Goal: Use online tool/utility: Utilize a website feature to perform a specific function

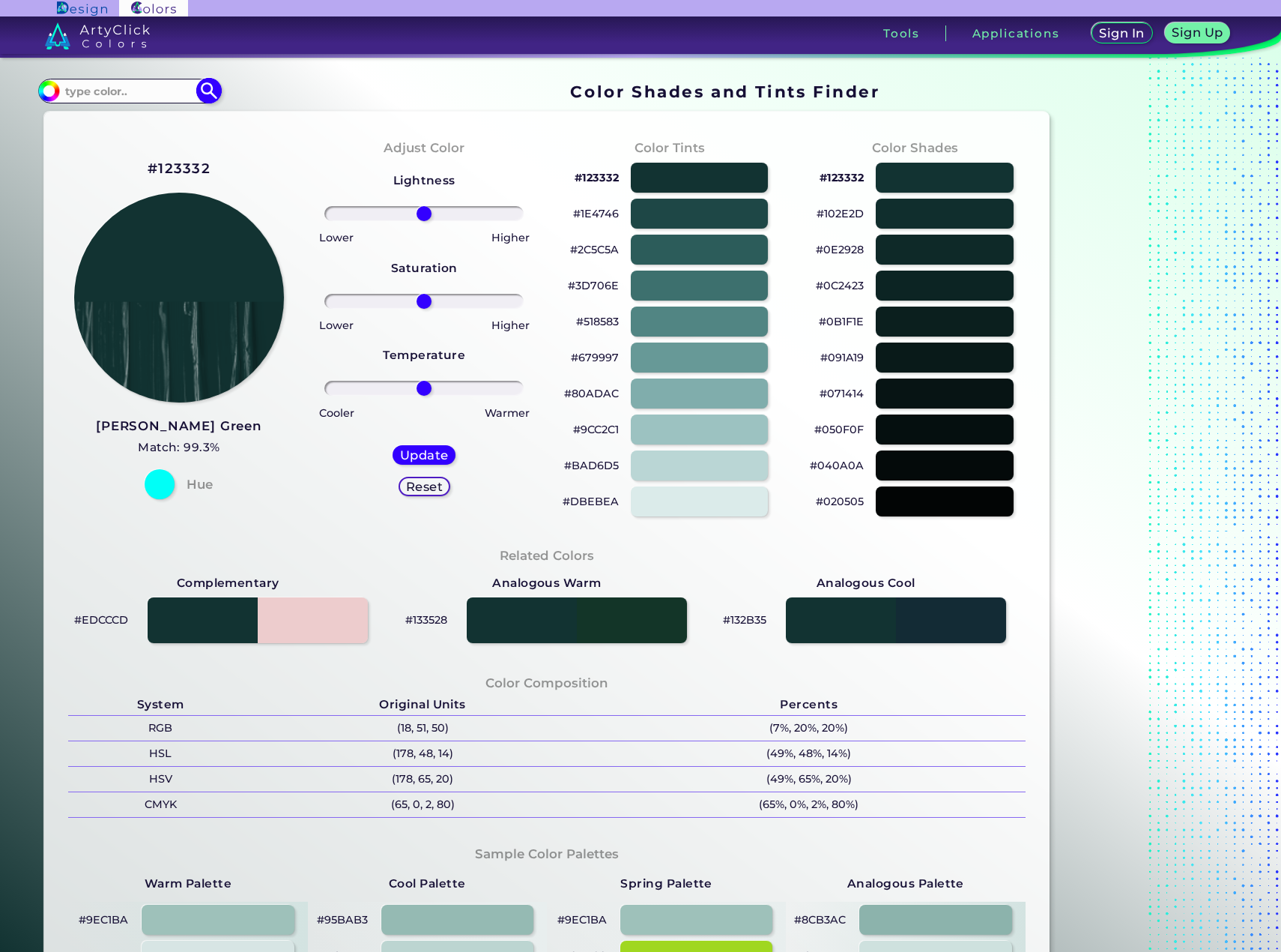
click at [95, 80] on div "#123332 Acadia ◉ Acid Green ◉ Aero Blue ◉ Alabaster ◉ Albescent White ◉ Algae ◉…" at bounding box center [129, 91] width 182 height 24
click at [106, 95] on input at bounding box center [129, 91] width 139 height 20
paste input "#9d7053"
type input "#9d7053"
click at [209, 90] on img at bounding box center [209, 91] width 26 height 26
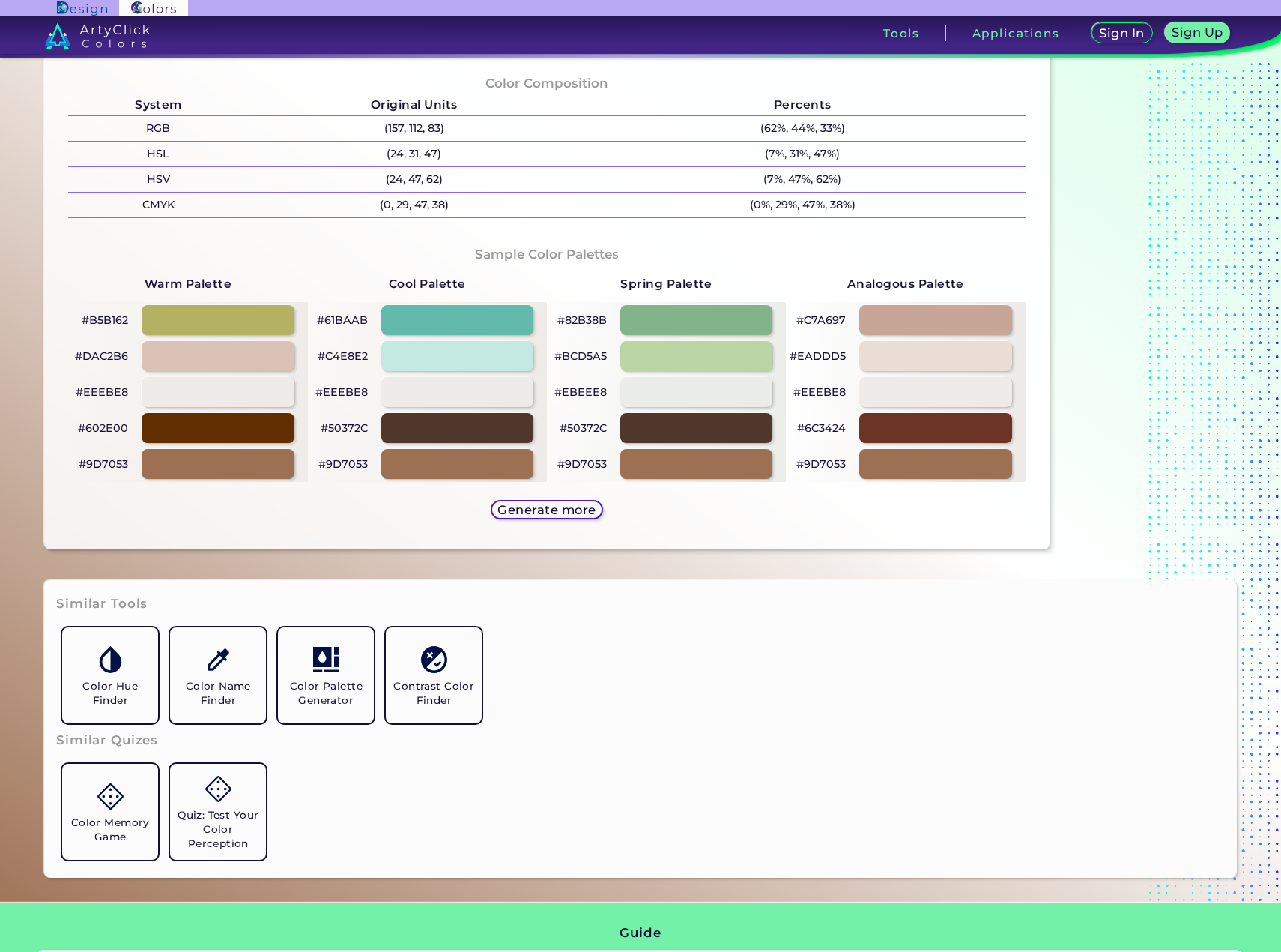
scroll to position [299, 0]
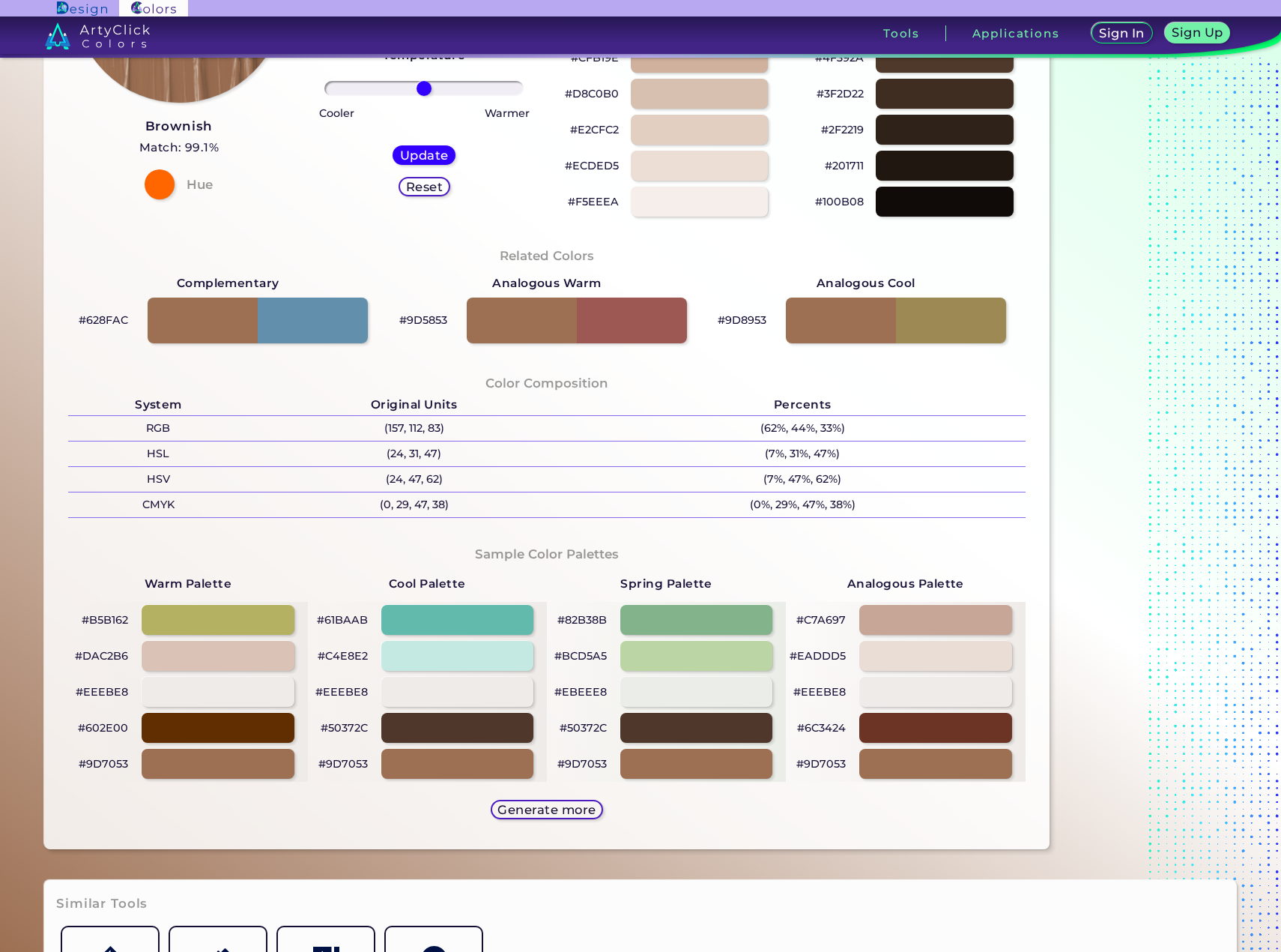
click at [571, 808] on h5 "Generate more" at bounding box center [546, 809] width 88 height 11
click at [601, 618] on p "#82B38B" at bounding box center [581, 619] width 49 height 18
click at [595, 658] on p "#BCD5A5" at bounding box center [580, 655] width 53 height 18
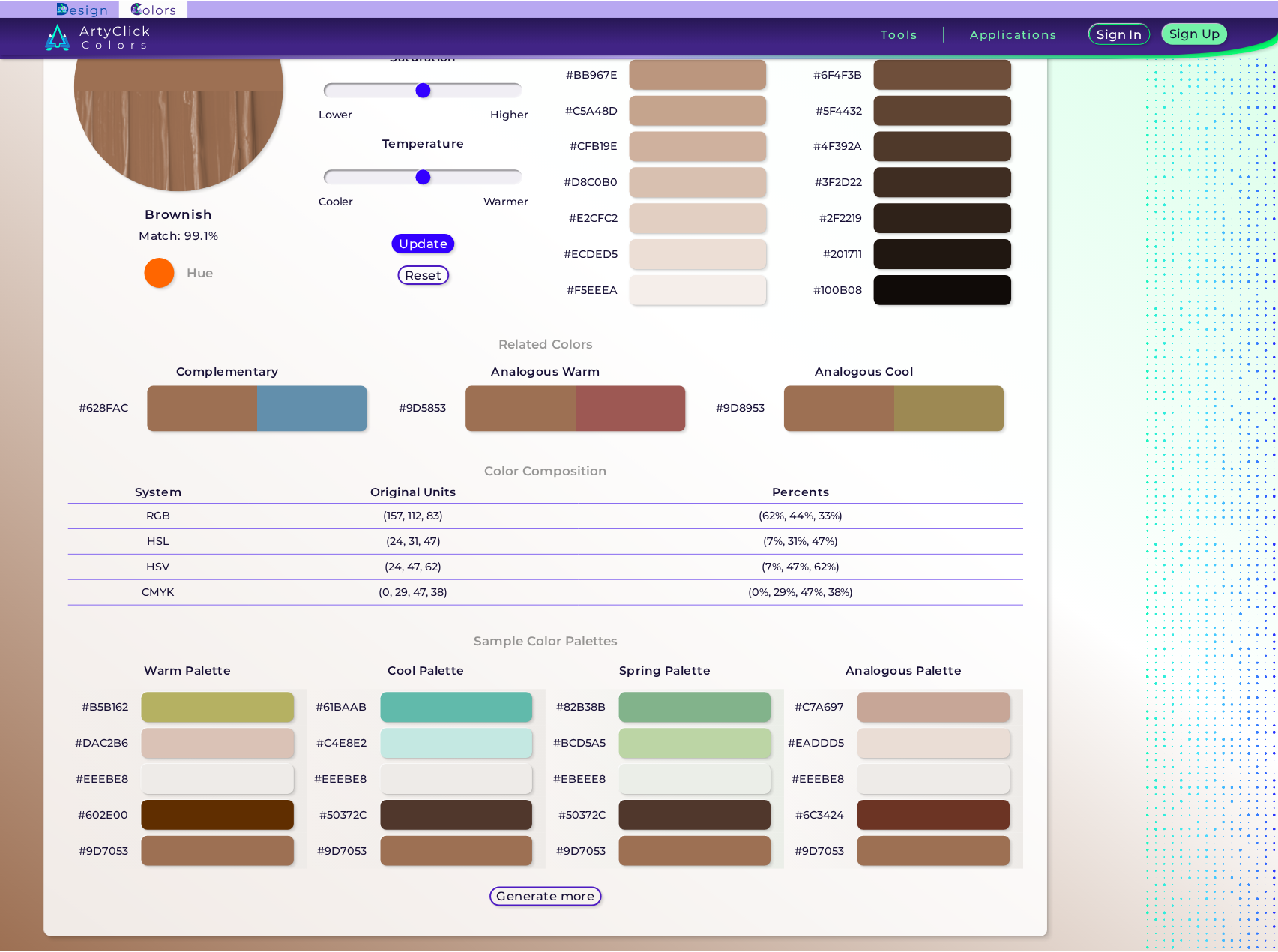
scroll to position [75, 0]
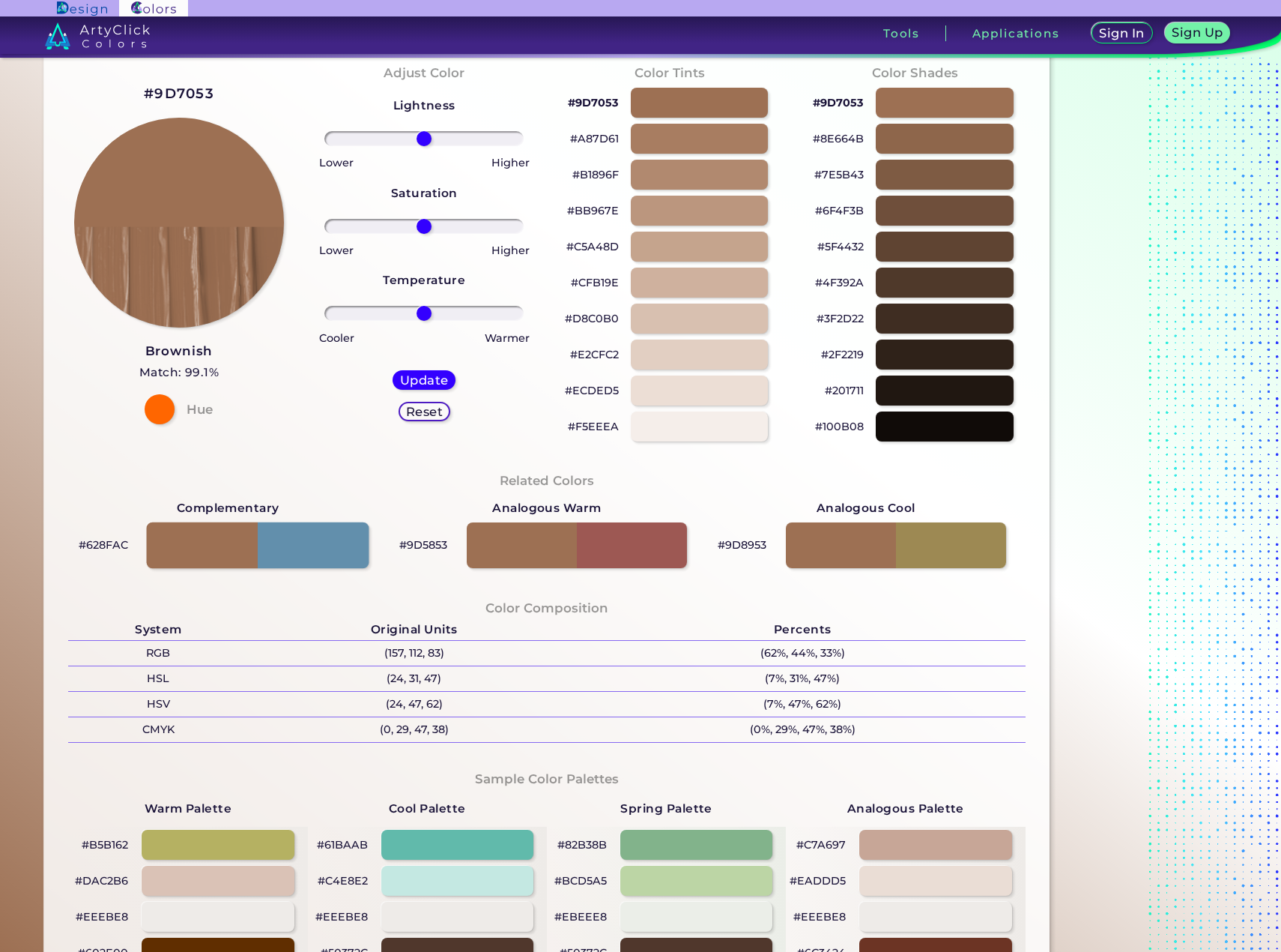
click at [306, 551] on div at bounding box center [258, 545] width 222 height 46
type input "#628fac"
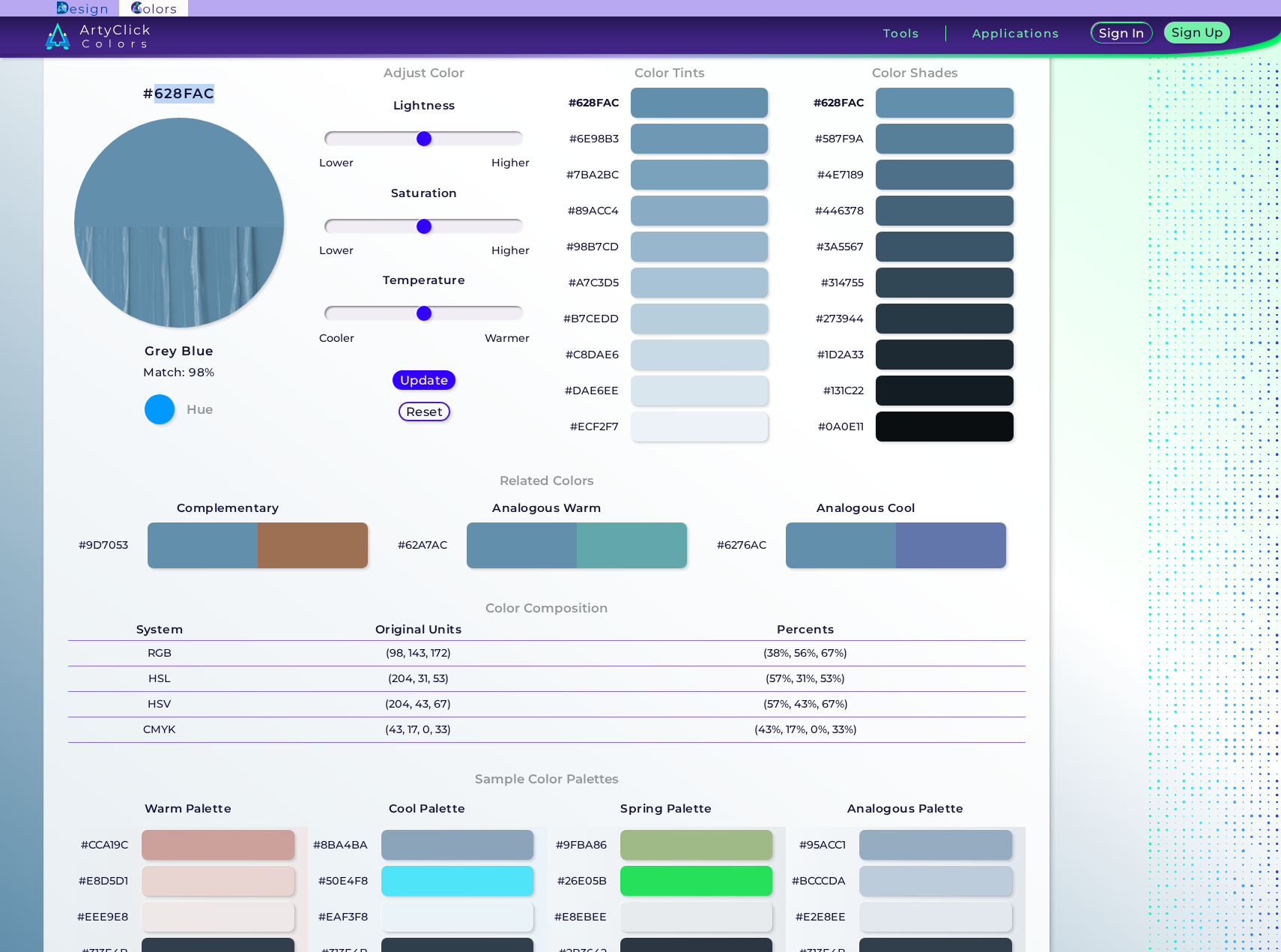
drag, startPoint x: 214, startPoint y: 104, endPoint x: 155, endPoint y: 100, distance: 59.1
click at [155, 100] on div "#628FAC Grey Blue Match: 98% Hue" at bounding box center [179, 253] width 245 height 408
copy h2 "628FAC"
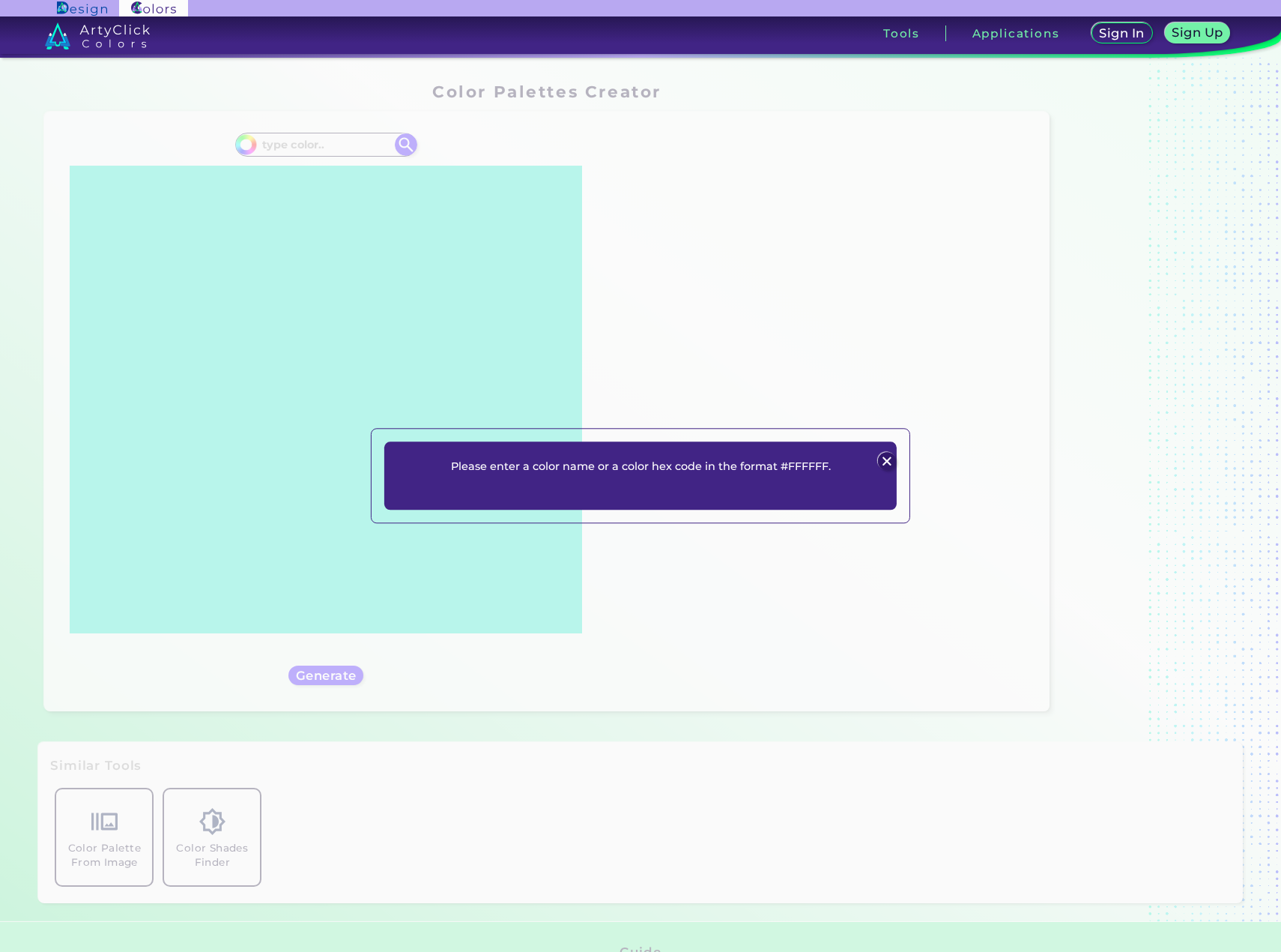
click at [885, 458] on img at bounding box center [885, 461] width 18 height 18
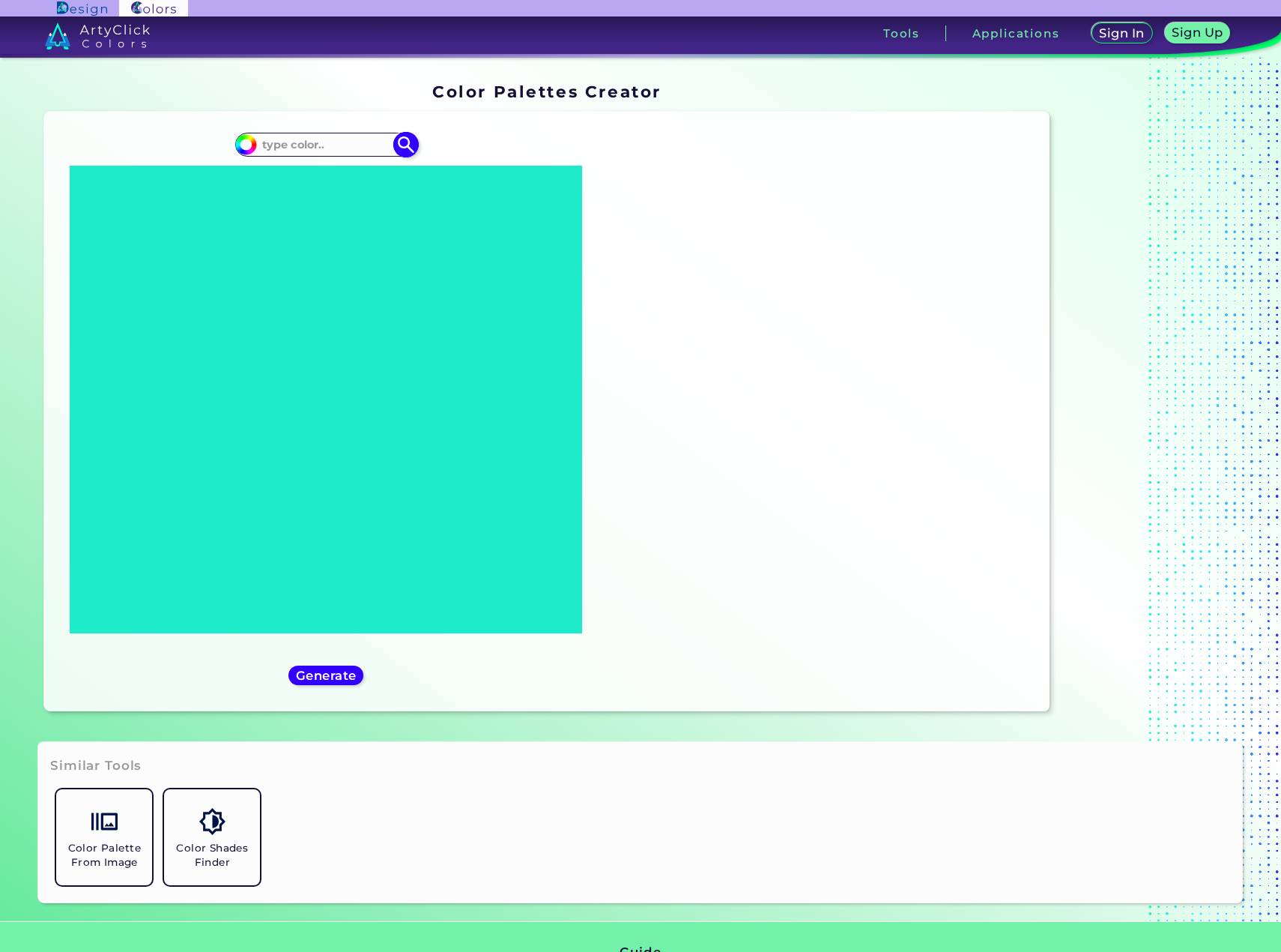
click at [321, 143] on input at bounding box center [325, 145] width 139 height 20
paste input "#9d7053"
type input "#9d7053"
click at [400, 141] on img at bounding box center [406, 145] width 26 height 26
type input "#9d7053"
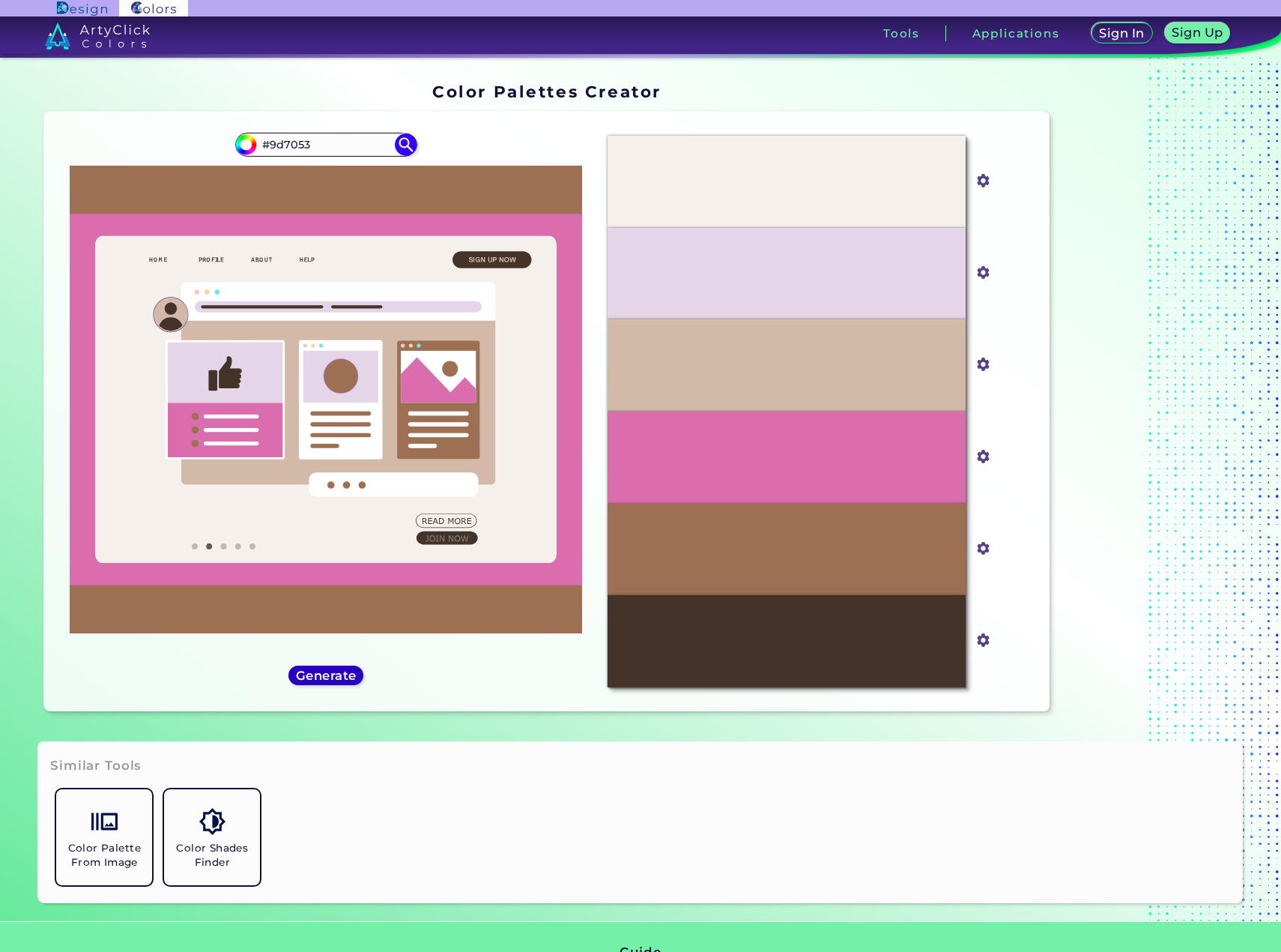
click at [325, 672] on h5 "Generate" at bounding box center [326, 676] width 55 height 11
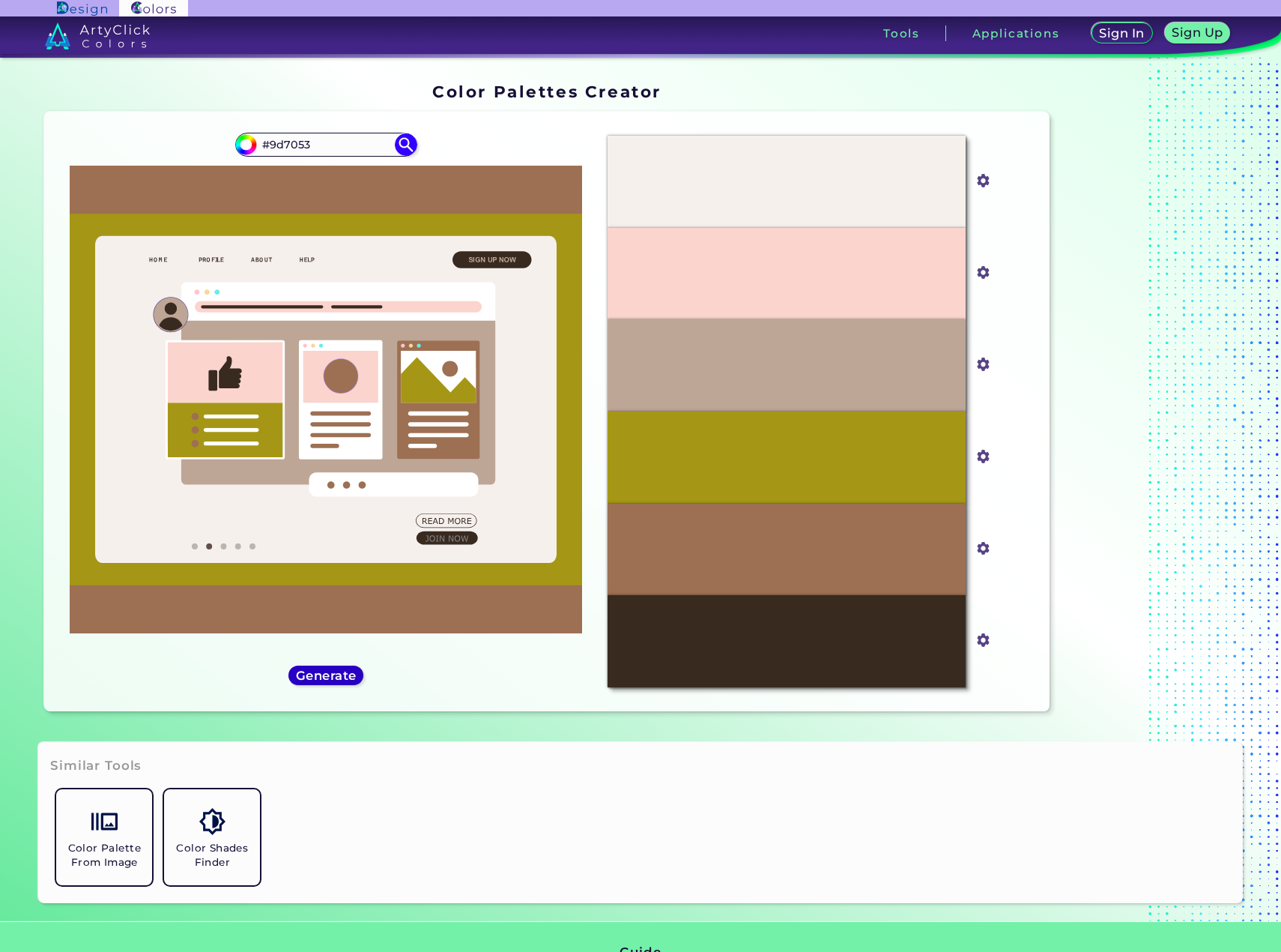
click at [330, 674] on h5 "Generate" at bounding box center [326, 676] width 55 height 11
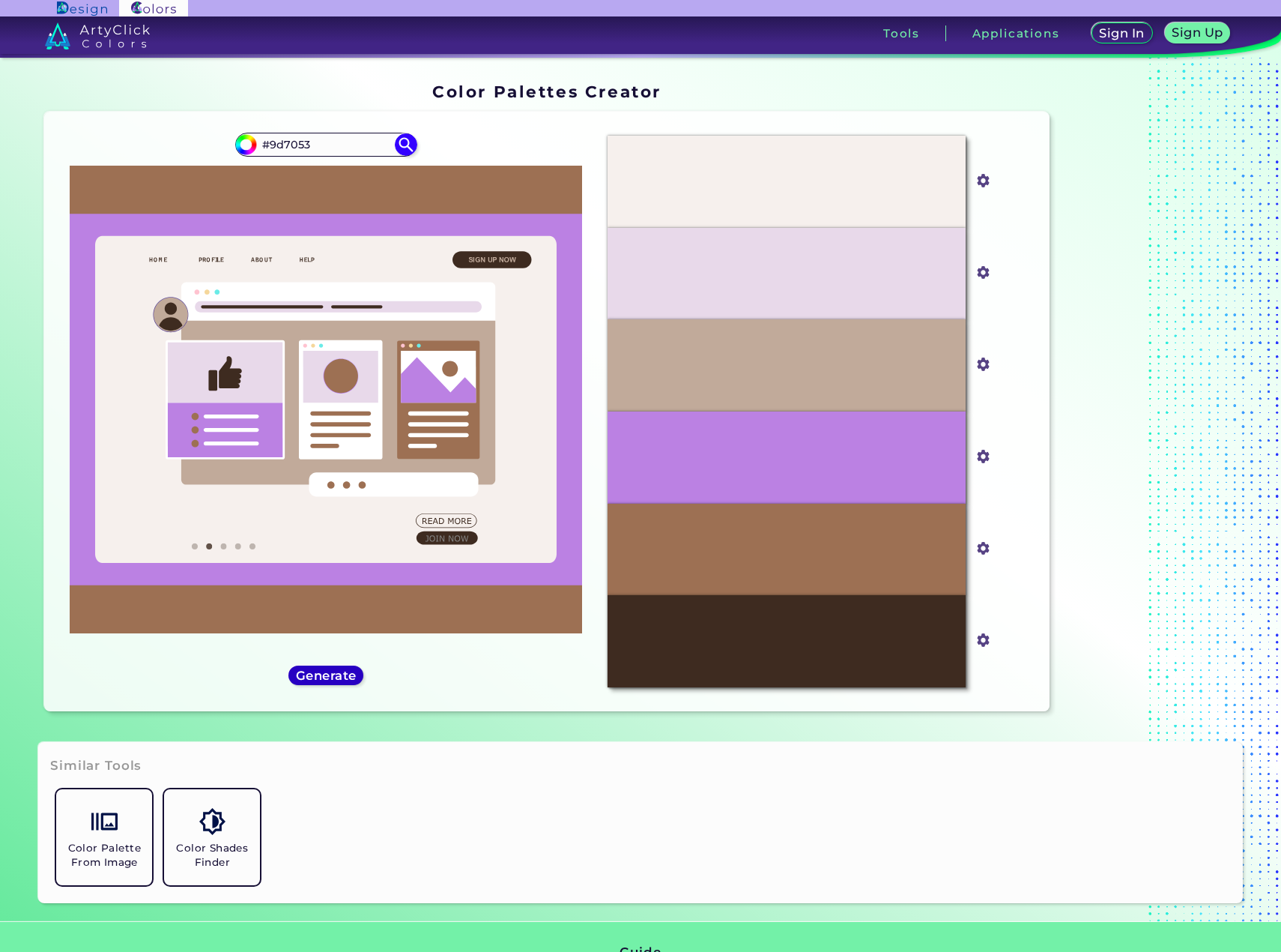
click at [330, 674] on h5 "Generate" at bounding box center [326, 676] width 55 height 11
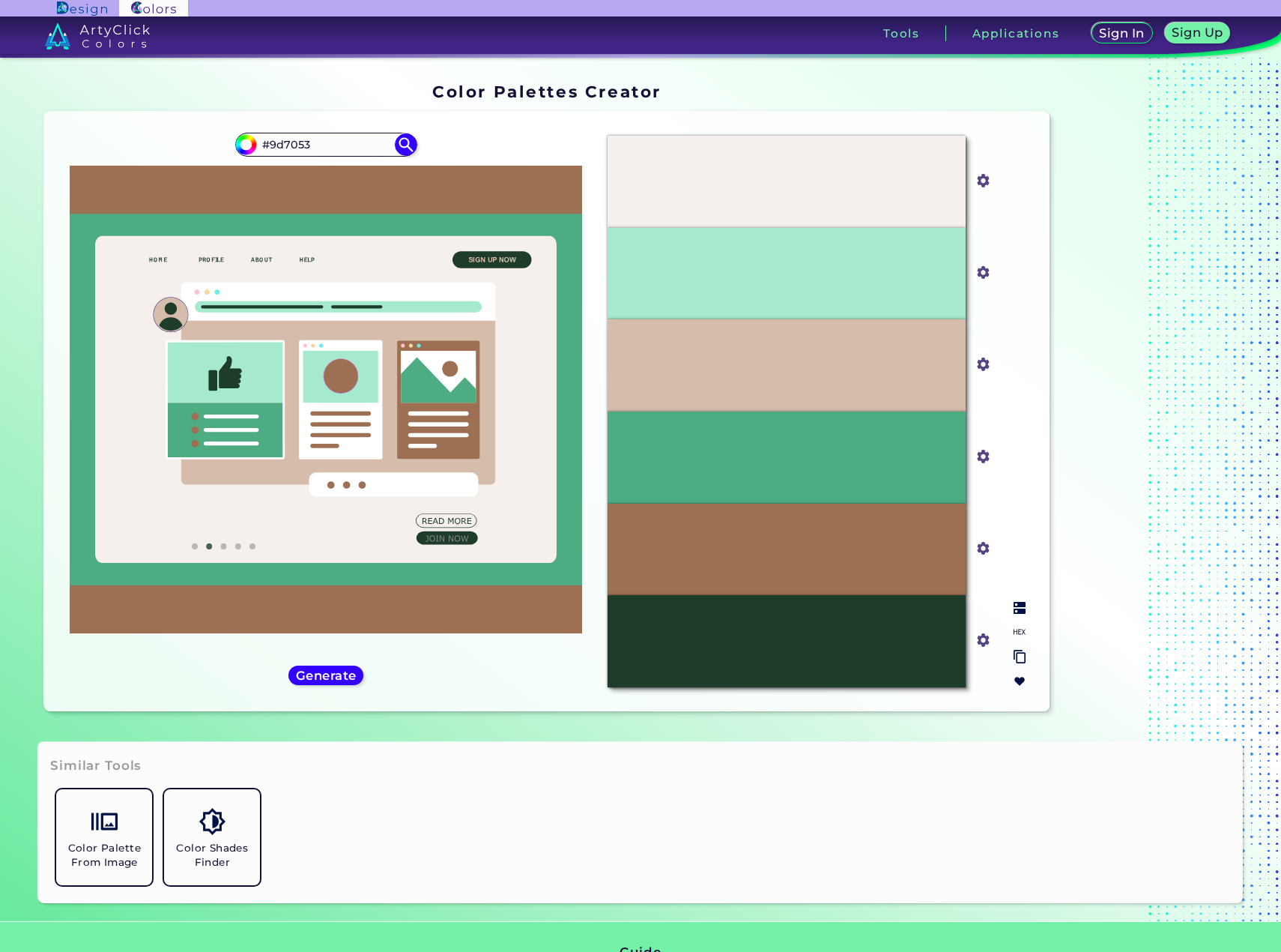
click at [985, 456] on input "#4eac83" at bounding box center [981, 454] width 19 height 19
click at [915, 454] on div "#4EAC83" at bounding box center [787, 457] width 358 height 92
click at [1022, 630] on img at bounding box center [1020, 631] width 12 height 12
drag, startPoint x: 807, startPoint y: 455, endPoint x: 801, endPoint y: 459, distance: 7.2
click at [763, 458] on p "#4EAC83" at bounding box center [787, 457] width 49 height 17
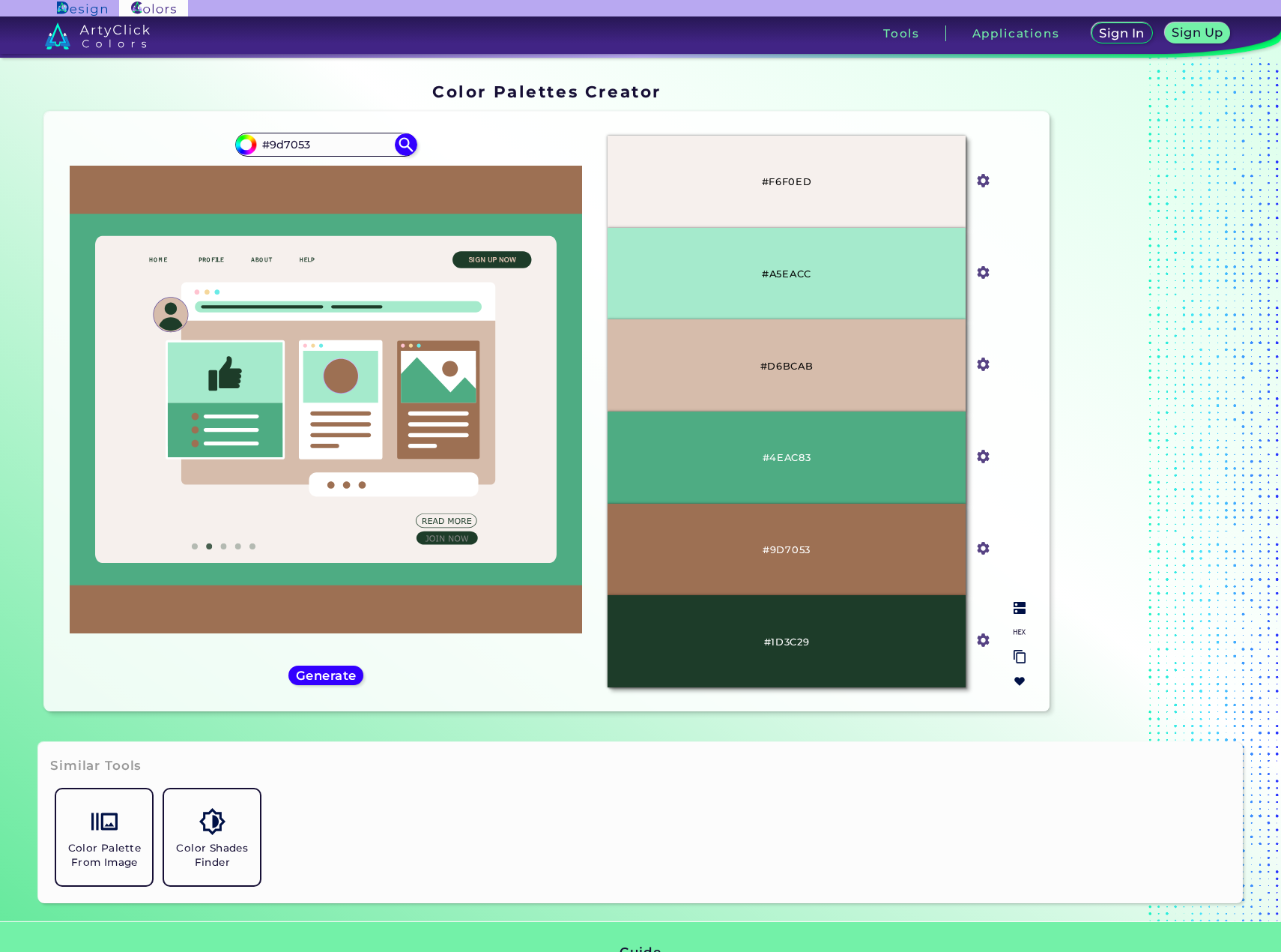
drag, startPoint x: 818, startPoint y: 459, endPoint x: 811, endPoint y: 459, distance: 7.0
click at [818, 459] on div "#4EAC83" at bounding box center [787, 457] width 358 height 92
drag, startPoint x: 803, startPoint y: 459, endPoint x: 770, endPoint y: 456, distance: 33.1
click at [770, 456] on p "#4EAC83" at bounding box center [787, 457] width 49 height 17
copy p "4EAC83"
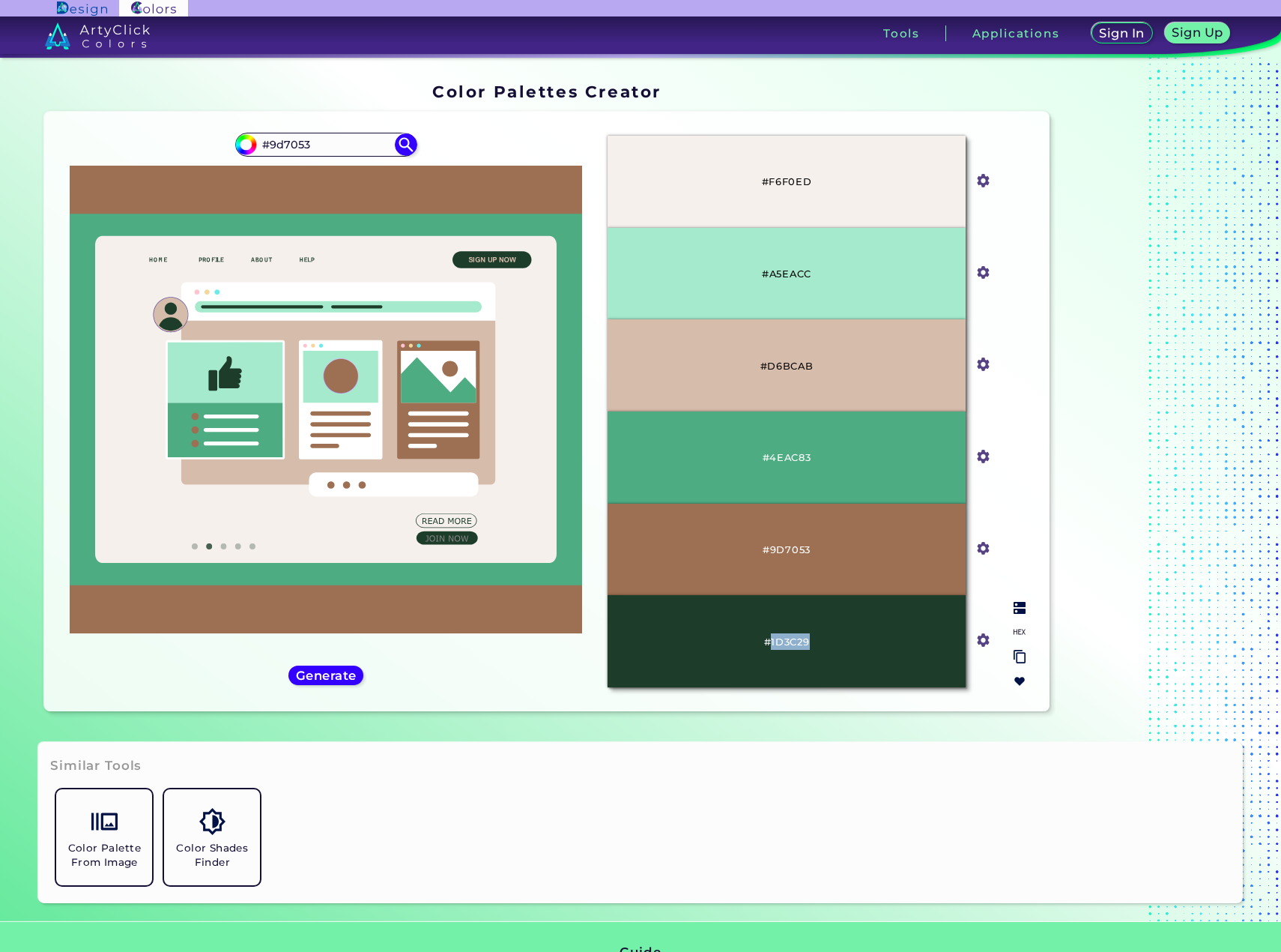
drag, startPoint x: 811, startPoint y: 639, endPoint x: 769, endPoint y: 630, distance: 43.0
click at [769, 630] on div "#1D3C29" at bounding box center [787, 641] width 358 height 92
copy p "1D3C29"
drag, startPoint x: 363, startPoint y: 148, endPoint x: 301, endPoint y: 134, distance: 63.6
click at [258, 137] on input "#9d7053" at bounding box center [325, 145] width 139 height 20
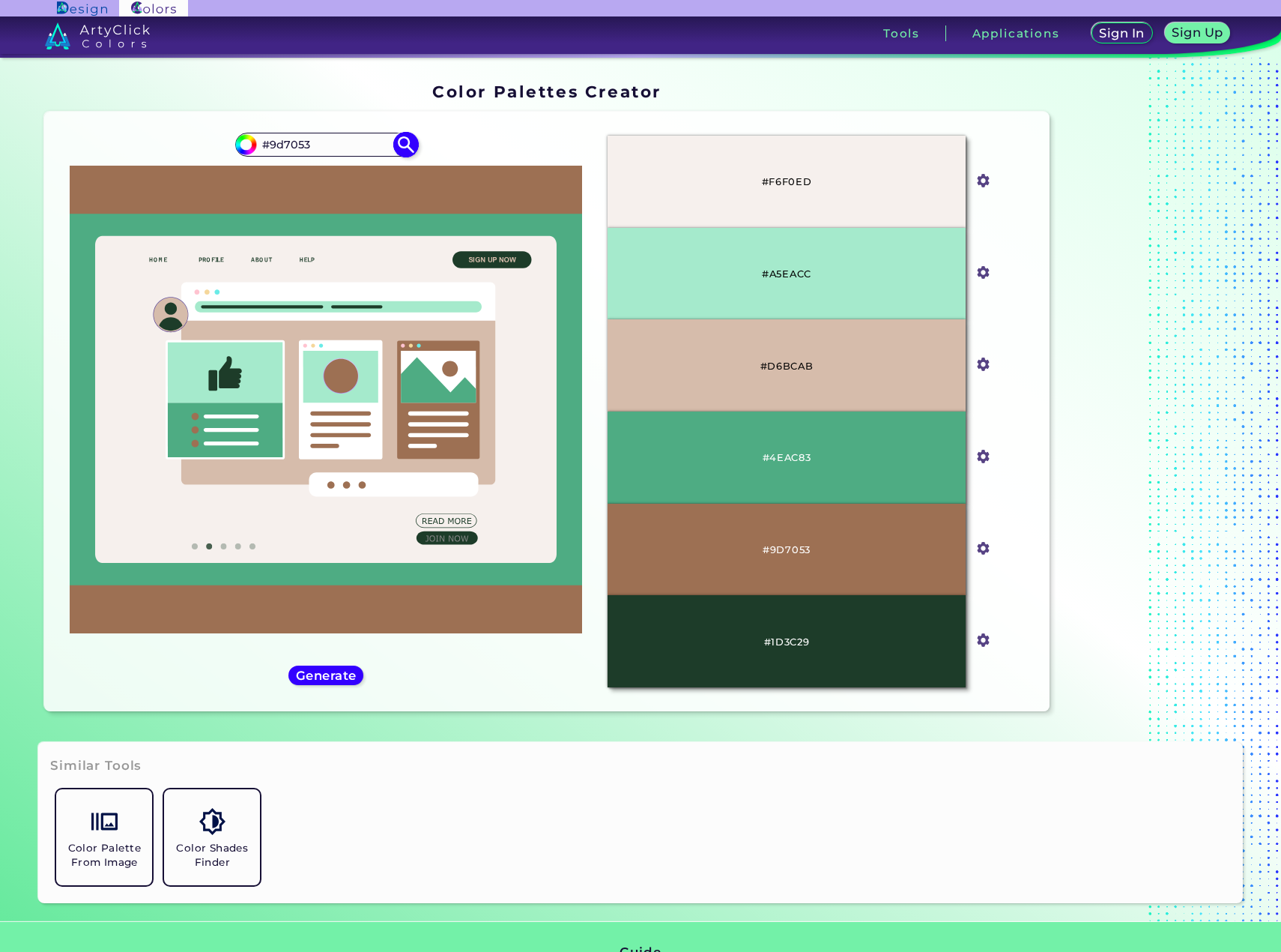
click at [411, 144] on img at bounding box center [406, 145] width 26 height 26
